Goal: Find specific page/section: Find specific page/section

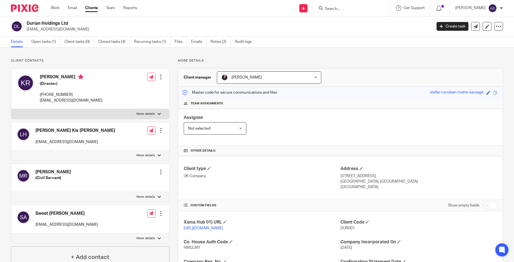
scroll to position [112, 0]
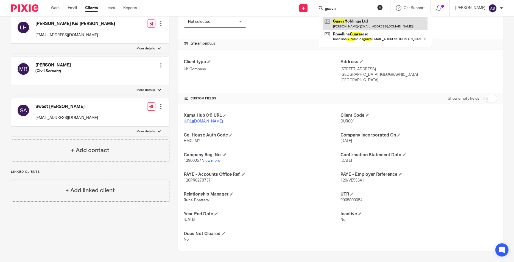
type input "guava"
click at [345, 26] on link at bounding box center [375, 23] width 104 height 13
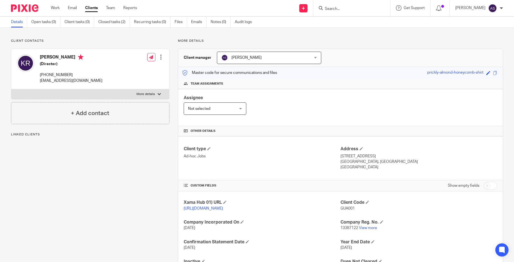
scroll to position [53, 0]
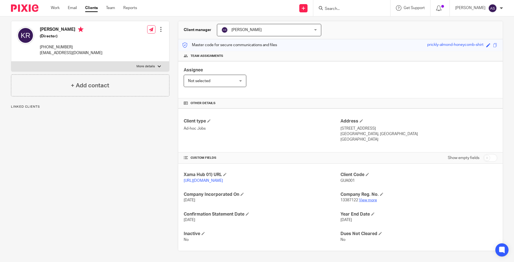
click at [369, 200] on link "View more" at bounding box center [368, 200] width 18 height 4
click at [348, 11] on input "Search" at bounding box center [348, 9] width 49 height 5
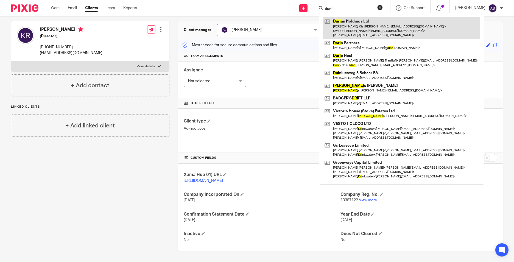
type input "duri"
click at [348, 20] on link at bounding box center [401, 28] width 157 height 22
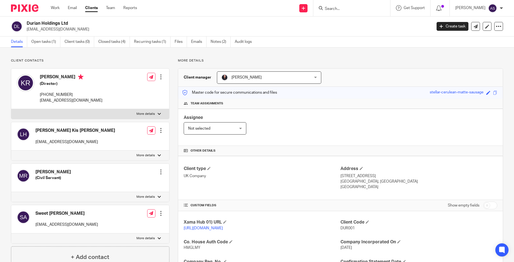
scroll to position [82, 0]
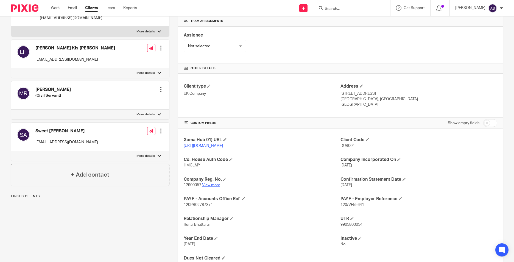
click at [211, 187] on link "View more" at bounding box center [211, 185] width 18 height 4
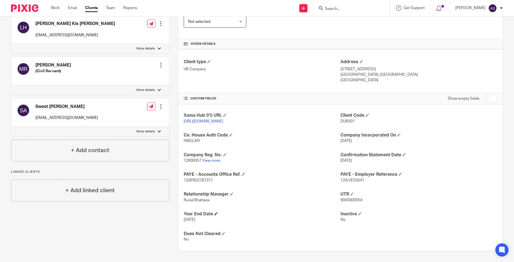
scroll to position [112, 0]
click at [468, 168] on div "Xama Hub 01) URL https://platform.xamatech.com/portal/crm/clients/b0d2cf10-3ab2…" at bounding box center [340, 177] width 324 height 146
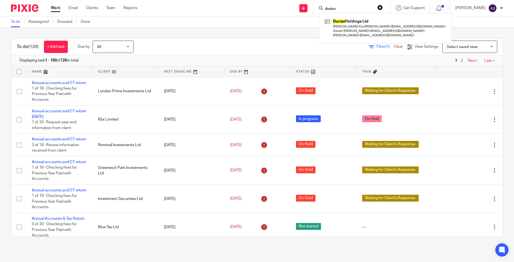
scroll to position [192, 0]
